Goal: Transaction & Acquisition: Purchase product/service

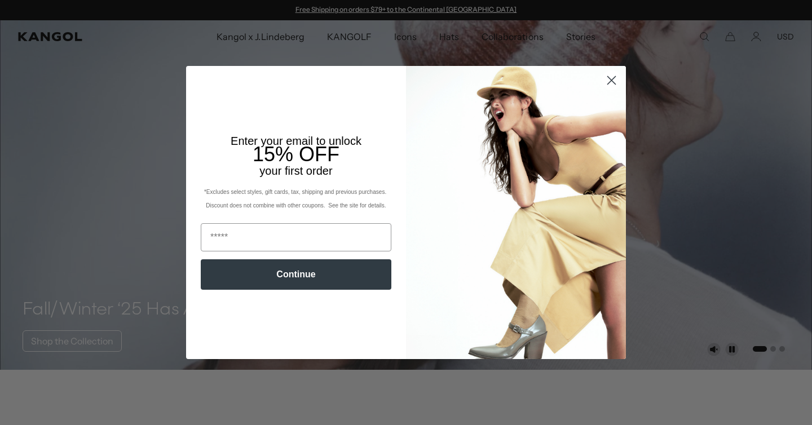
click at [612, 80] on icon "Close dialog" at bounding box center [612, 80] width 8 height 8
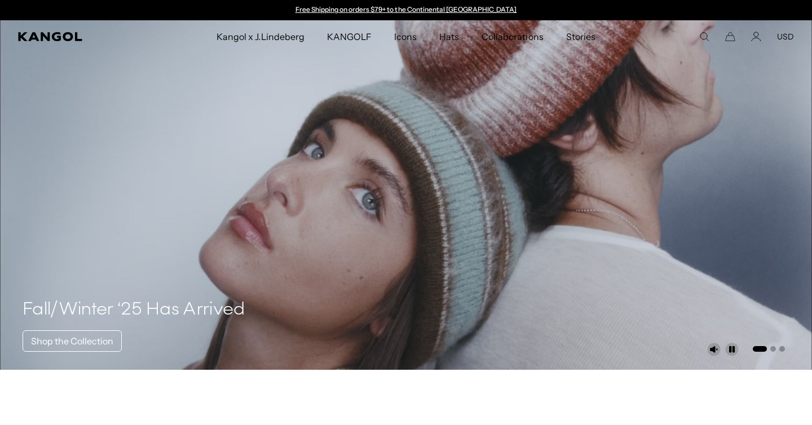
click at [703, 37] on icon "Search here" at bounding box center [704, 37] width 10 height 10
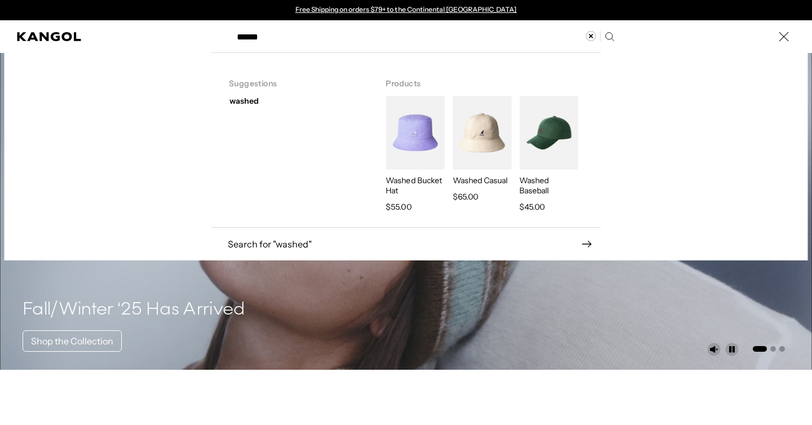
type input "******"
click at [423, 130] on img "Search here" at bounding box center [414, 133] width 59 height 74
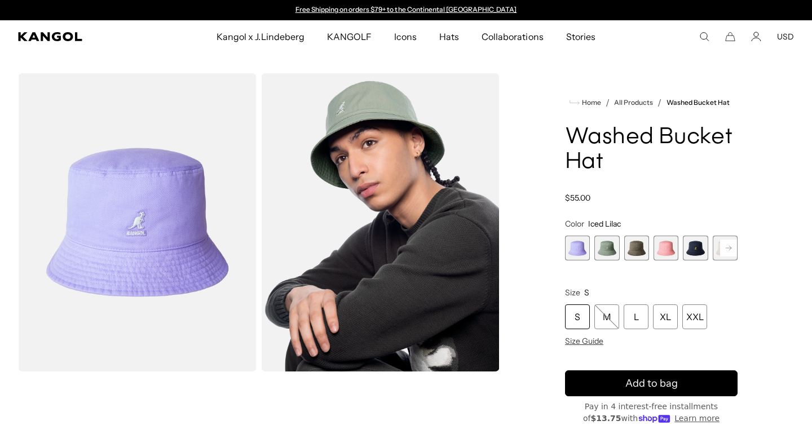
click at [730, 247] on icon at bounding box center [728, 248] width 6 height 5
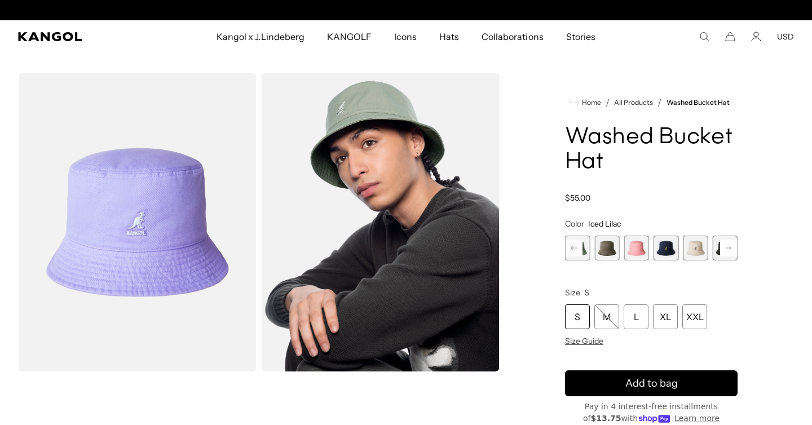
click at [730, 247] on icon at bounding box center [728, 248] width 6 height 5
click at [729, 247] on rect at bounding box center [728, 248] width 17 height 17
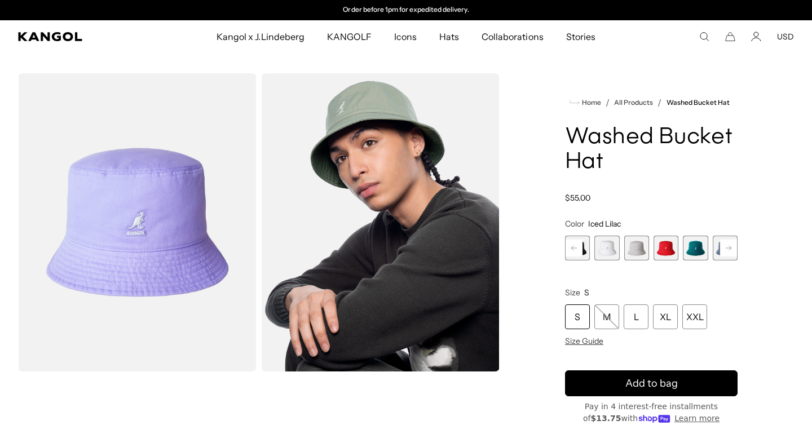
click at [729, 247] on rect at bounding box center [728, 248] width 17 height 17
click at [729, 247] on div "Previous Next Iced Lilac Variant sold out or unavailable SAGE GREEN Variant sol…" at bounding box center [651, 248] width 172 height 25
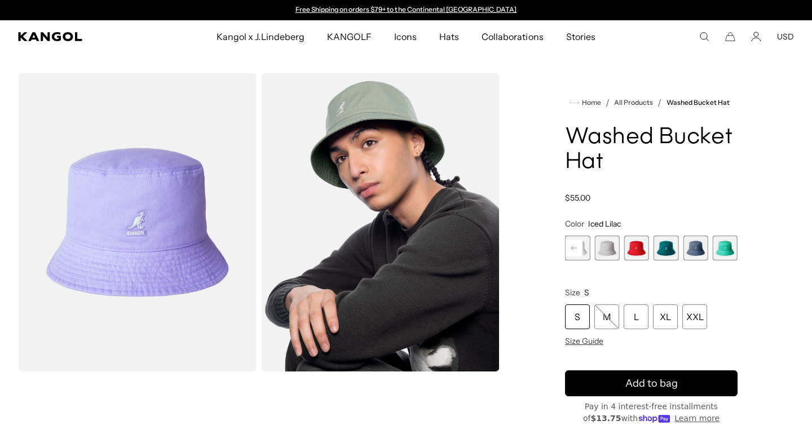
click at [726, 247] on span "13 of 13" at bounding box center [724, 248] width 25 height 25
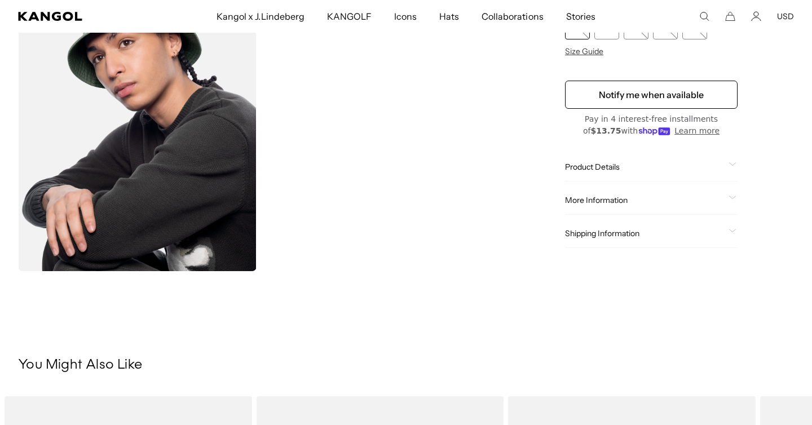
scroll to position [408, 0]
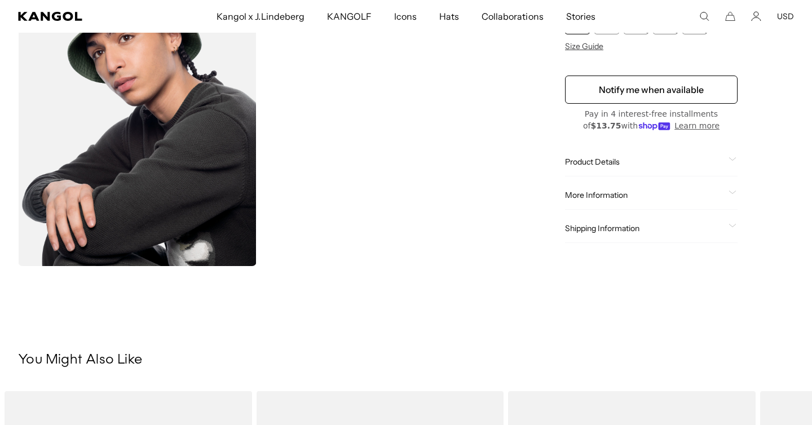
click at [732, 156] on div "Product Details The Washed Cotton Bucket is made using lightweight washed cotto…" at bounding box center [651, 162] width 172 height 29
click at [732, 160] on icon at bounding box center [732, 159] width 7 height 3
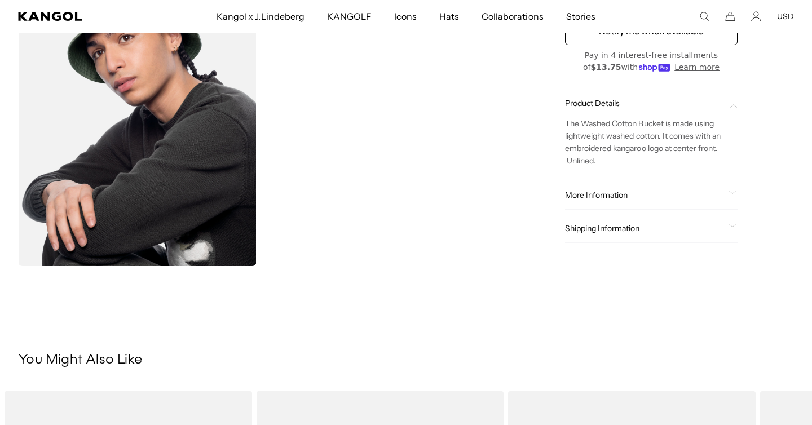
click at [730, 192] on icon at bounding box center [732, 193] width 8 height 4
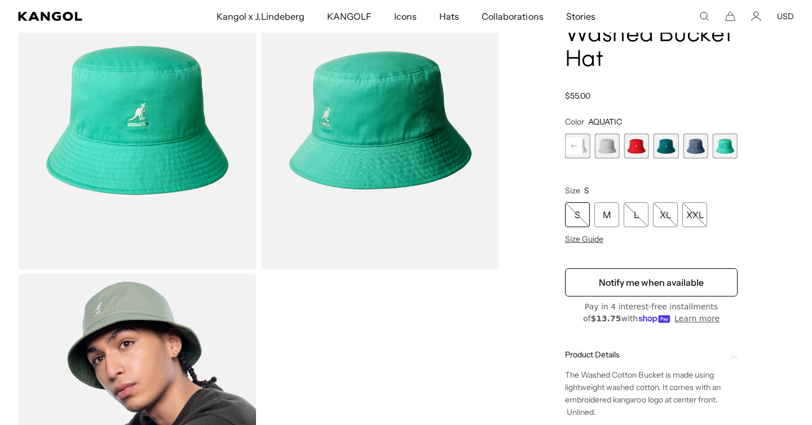
scroll to position [0, 0]
click at [149, 129] on img "Gallery Viewer" at bounding box center [137, 120] width 238 height 298
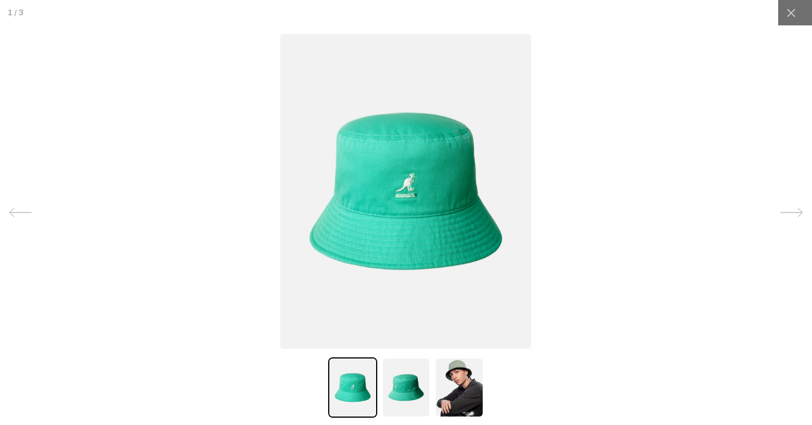
click at [401, 391] on img at bounding box center [406, 387] width 48 height 60
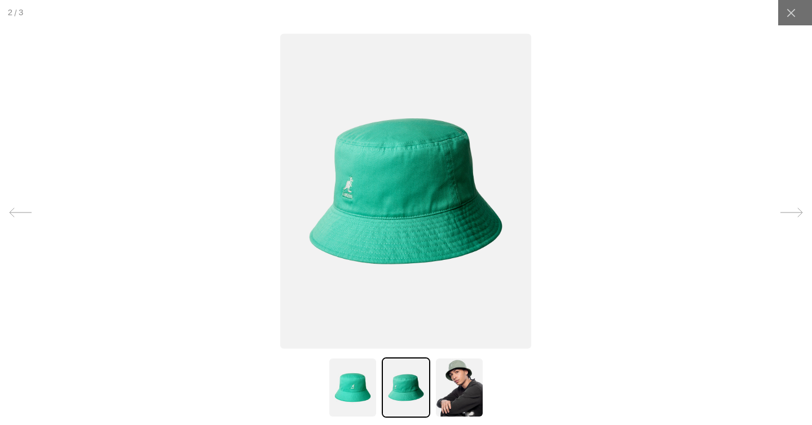
scroll to position [0, 232]
click at [387, 197] on img at bounding box center [405, 190] width 251 height 315
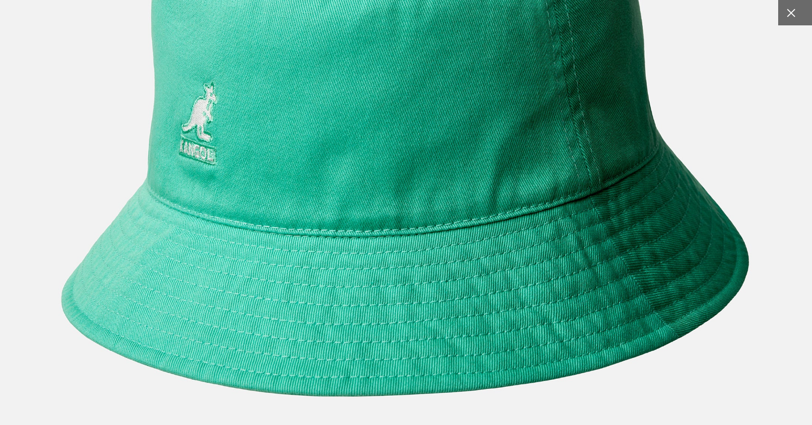
click at [799, 11] on div at bounding box center [790, 12] width 25 height 25
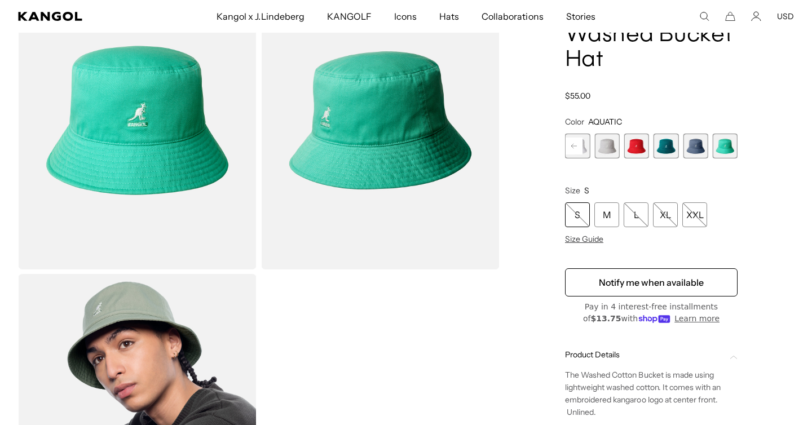
click at [698, 19] on div "Search here USD USD EUR" at bounding box center [731, 16] width 125 height 10
click at [706, 16] on icon "Search here" at bounding box center [704, 16] width 10 height 10
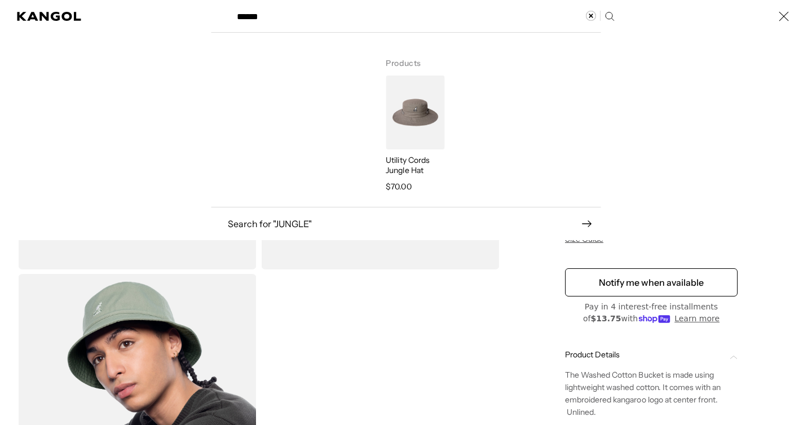
type input "******"
click at [409, 113] on img "Search here" at bounding box center [414, 113] width 59 height 74
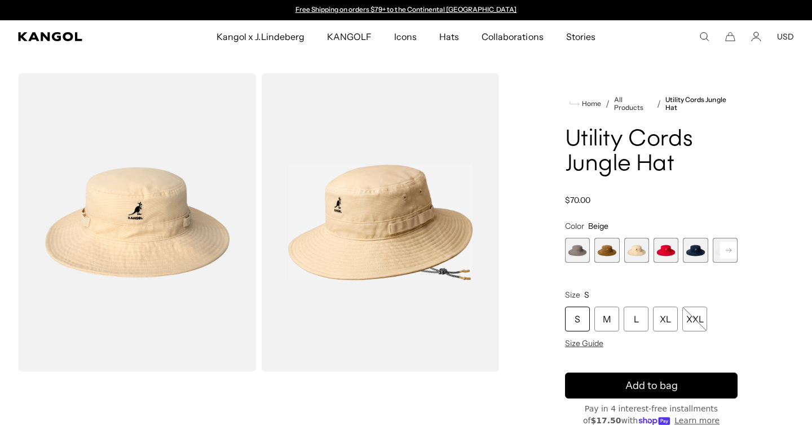
click at [137, 223] on img "Gallery Viewer" at bounding box center [137, 222] width 238 height 298
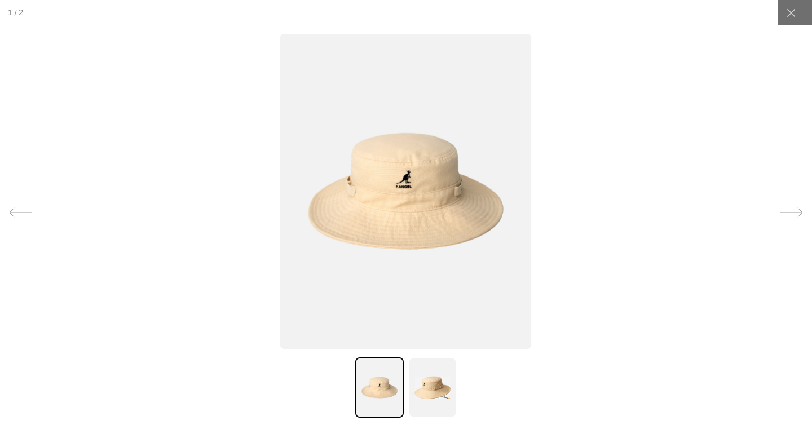
click at [407, 194] on img at bounding box center [405, 190] width 251 height 315
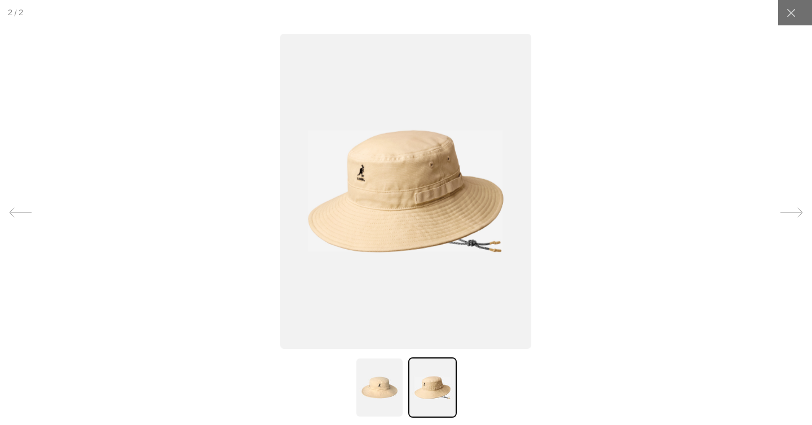
scroll to position [0, 232]
click at [407, 194] on img at bounding box center [405, 190] width 251 height 315
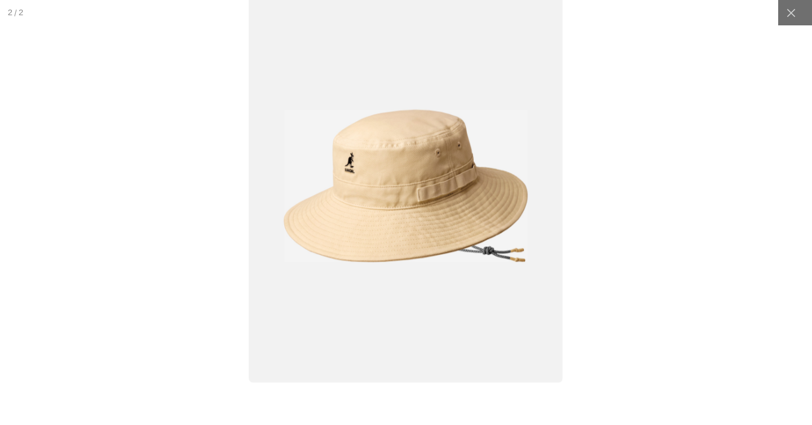
click at [227, 244] on div at bounding box center [406, 212] width 1014 height 531
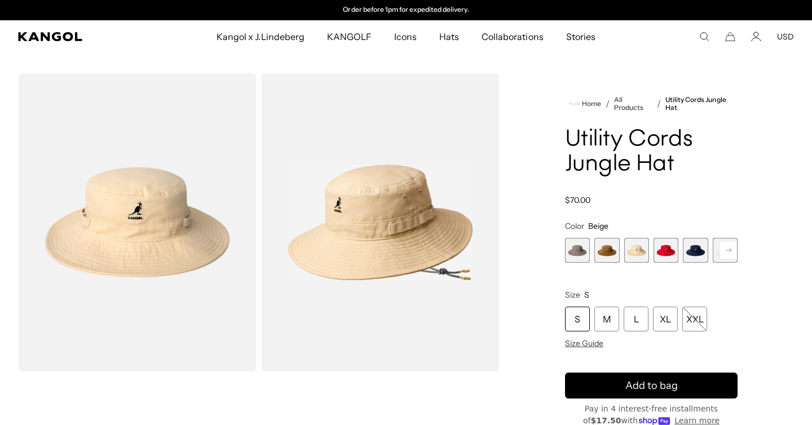
click at [121, 237] on img "Gallery Viewer" at bounding box center [137, 222] width 238 height 298
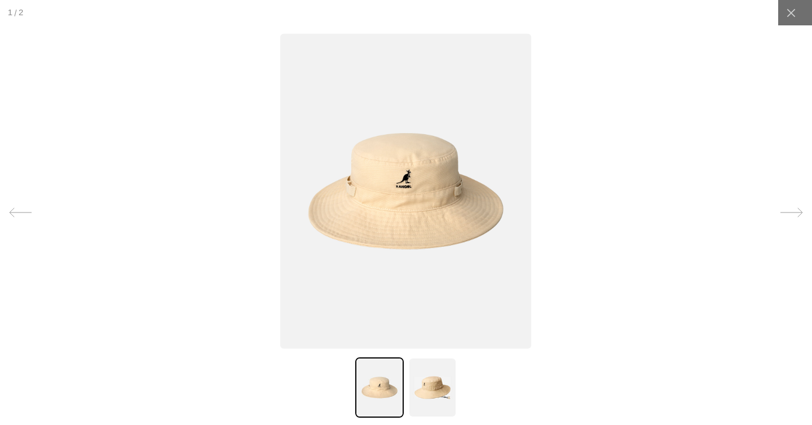
click at [401, 181] on img at bounding box center [405, 190] width 251 height 315
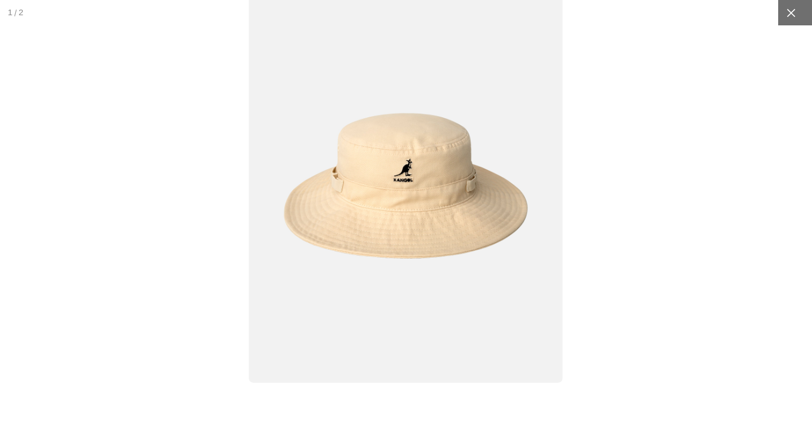
click at [793, 14] on icon at bounding box center [790, 12] width 11 height 11
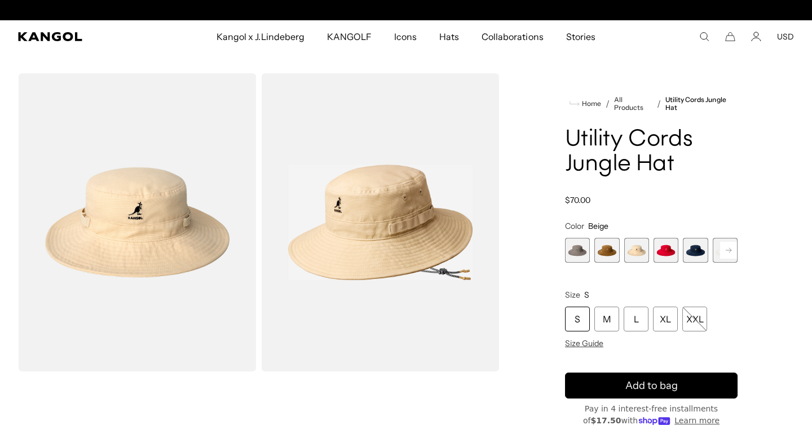
scroll to position [0, 0]
click at [704, 37] on icon "Search here" at bounding box center [704, 37] width 10 height 10
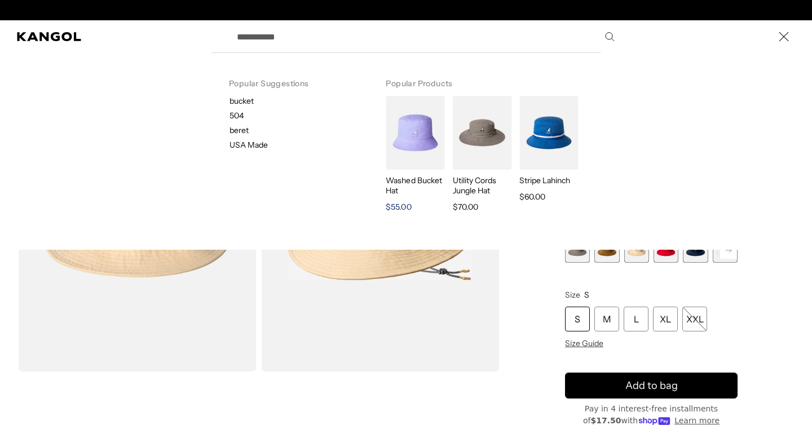
scroll to position [0, 232]
paste input "**********"
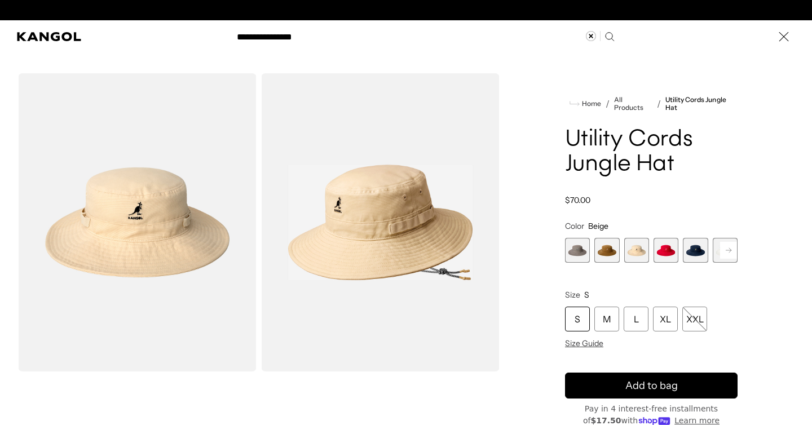
scroll to position [0, 0]
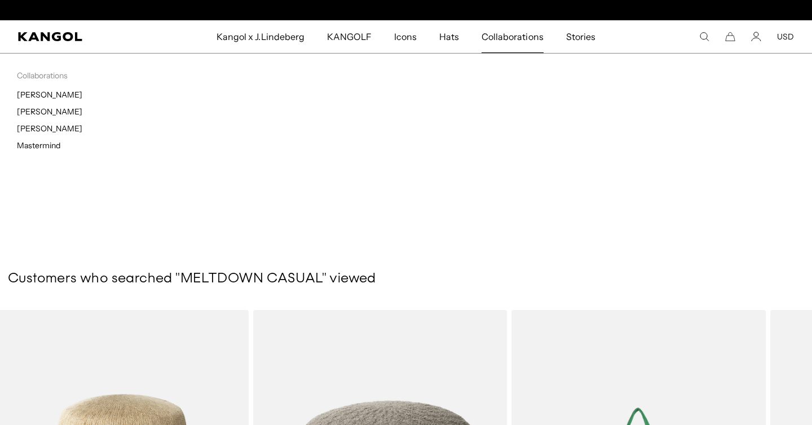
scroll to position [0, 232]
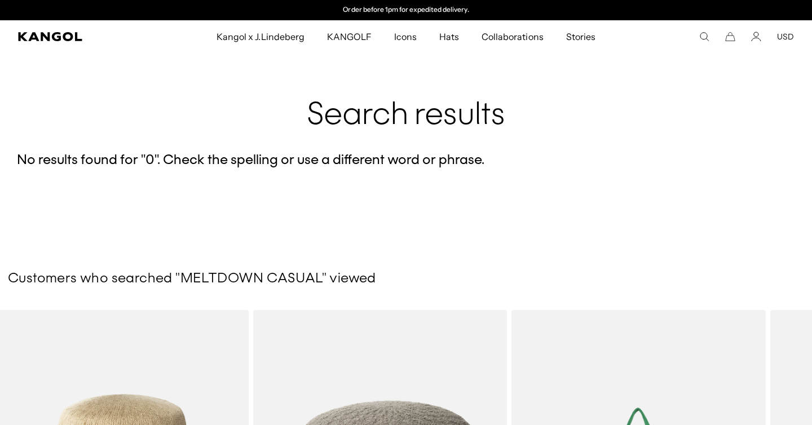
click at [704, 35] on icon "Search here" at bounding box center [704, 37] width 10 height 10
click at [307, 37] on input "**********" at bounding box center [424, 37] width 389 height 28
type input "********"
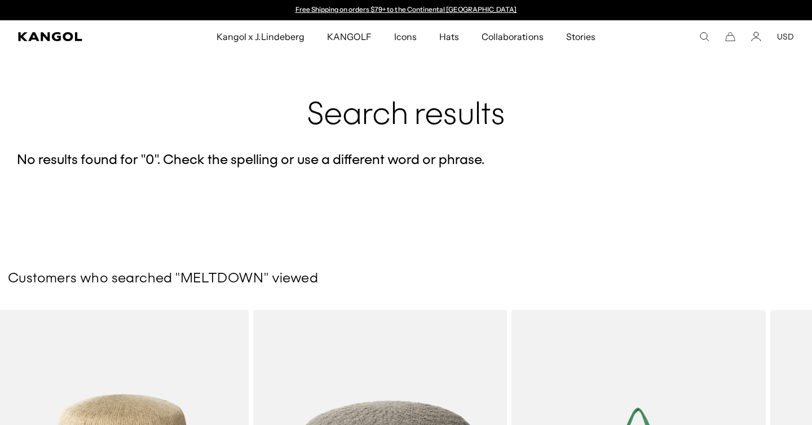
click at [706, 37] on icon "Search here" at bounding box center [704, 37] width 10 height 10
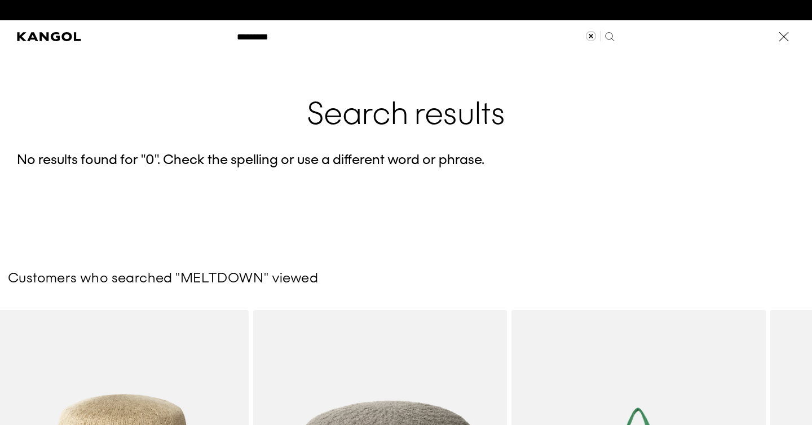
scroll to position [0, 232]
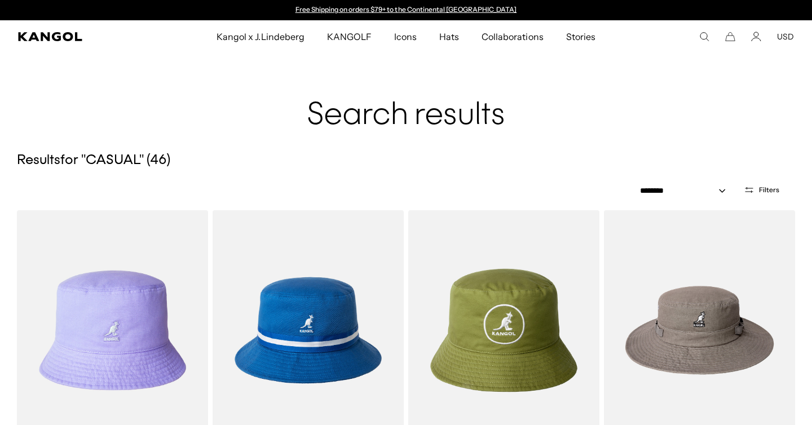
click at [704, 37] on icon "Search here" at bounding box center [704, 37] width 10 height 10
type input "*"
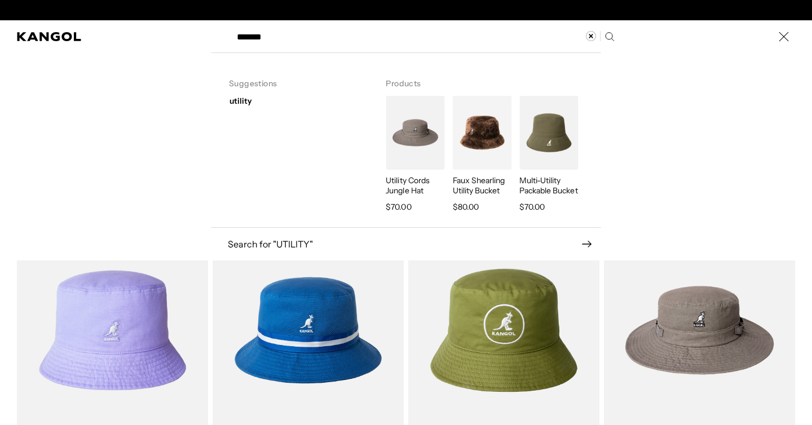
scroll to position [0, 232]
type input "*******"
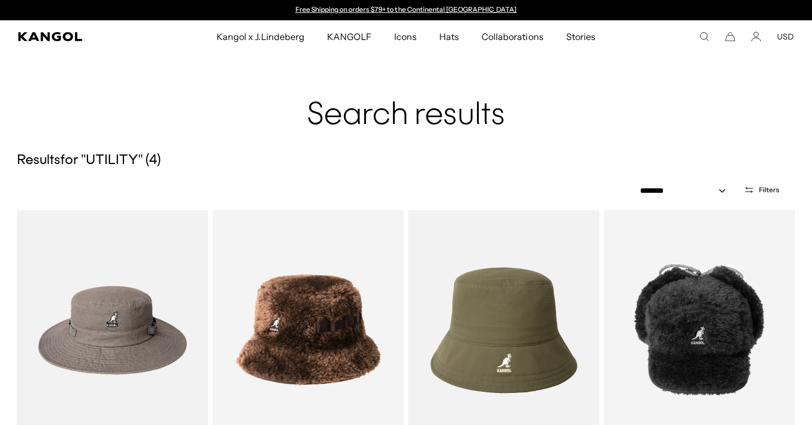
click at [705, 39] on use "Search here" at bounding box center [704, 37] width 8 height 8
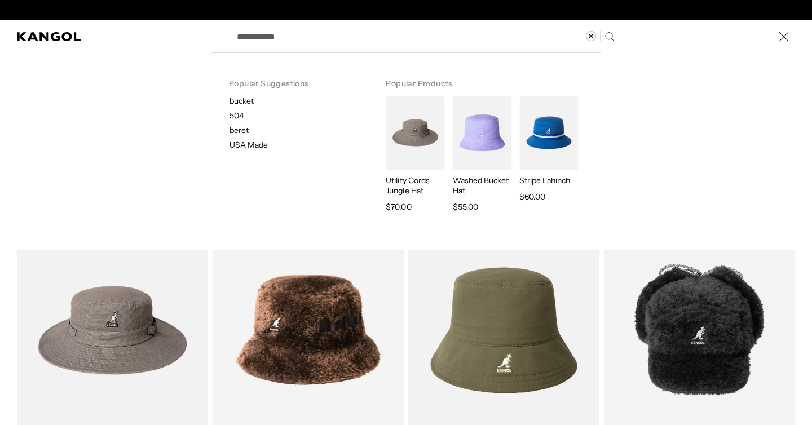
scroll to position [0, 232]
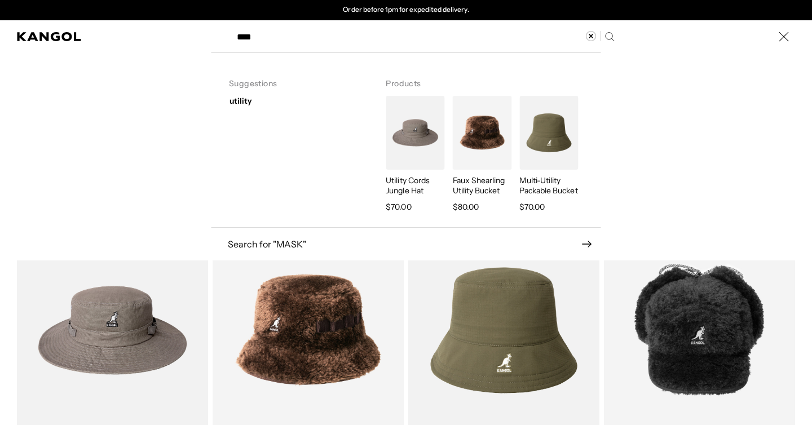
type input "****"
